Goal: Find specific page/section: Find specific page/section

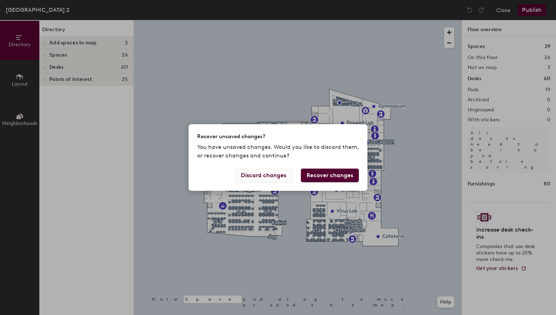
click at [275, 175] on button "Discard changes" at bounding box center [264, 176] width 58 height 14
